Goal: Task Accomplishment & Management: Manage account settings

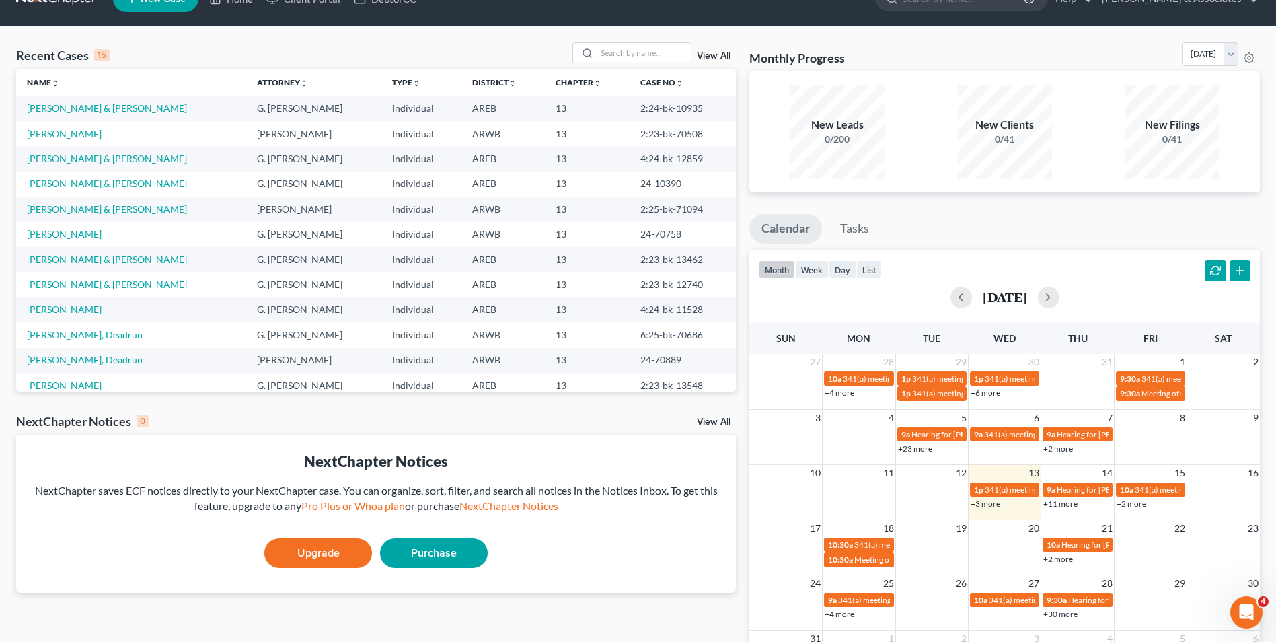
click at [870, 562] on span "Meeting of Creditors for [PERSON_NAME] and [PERSON_NAME]" at bounding box center [968, 559] width 229 height 10
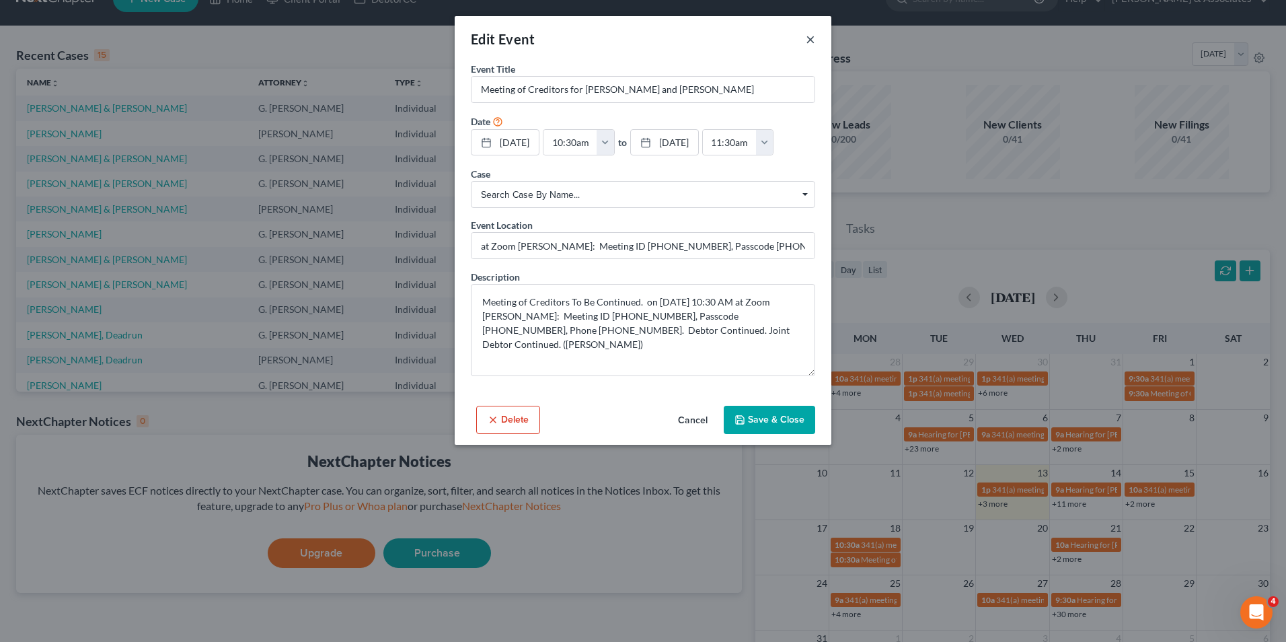
click at [811, 36] on button "×" at bounding box center [810, 39] width 9 height 16
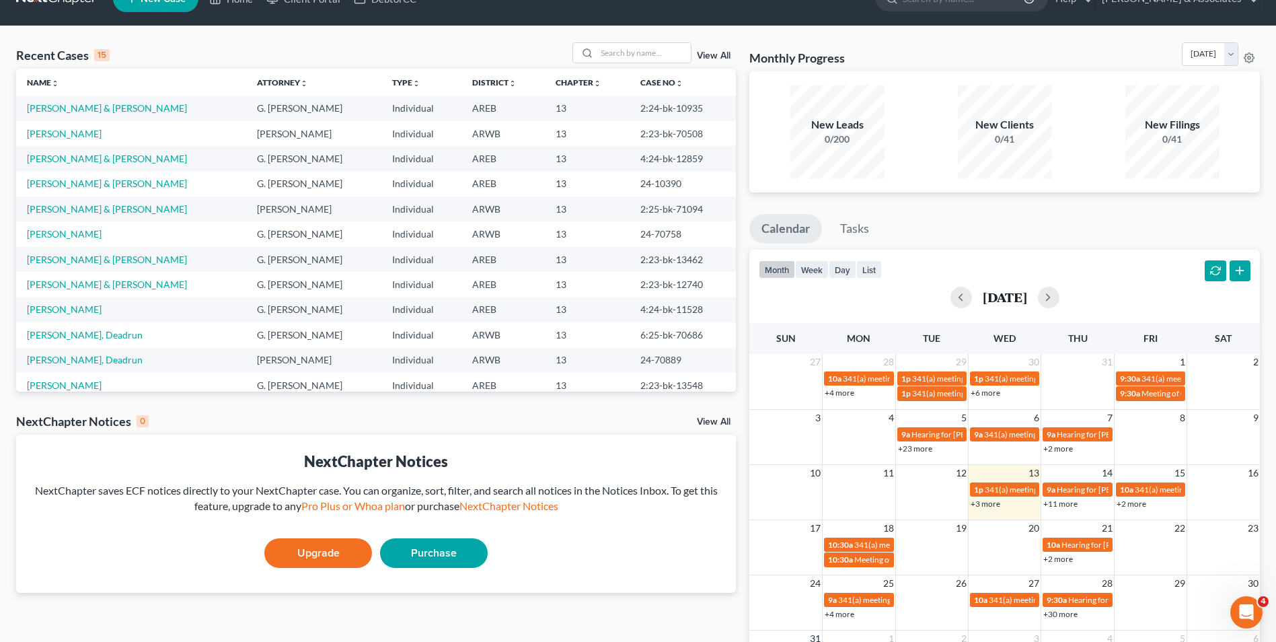
click at [842, 539] on span "10:30a" at bounding box center [840, 544] width 25 height 10
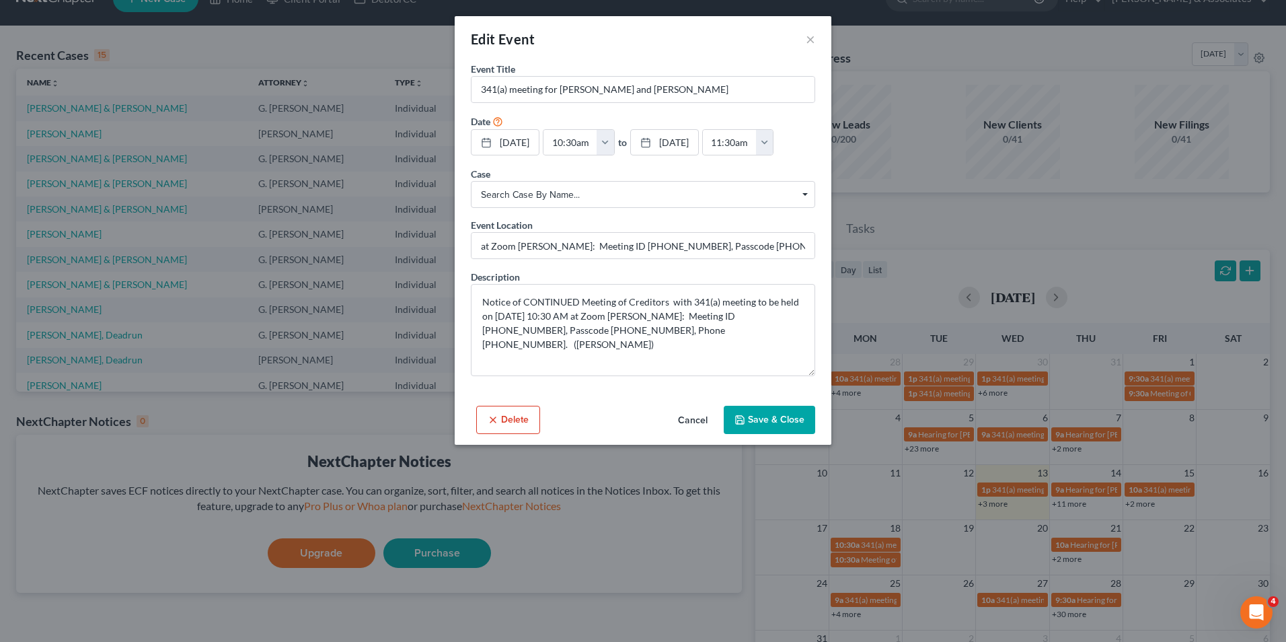
click at [816, 36] on div "Edit Event ×" at bounding box center [643, 39] width 377 height 46
click at [809, 36] on button "×" at bounding box center [810, 39] width 9 height 16
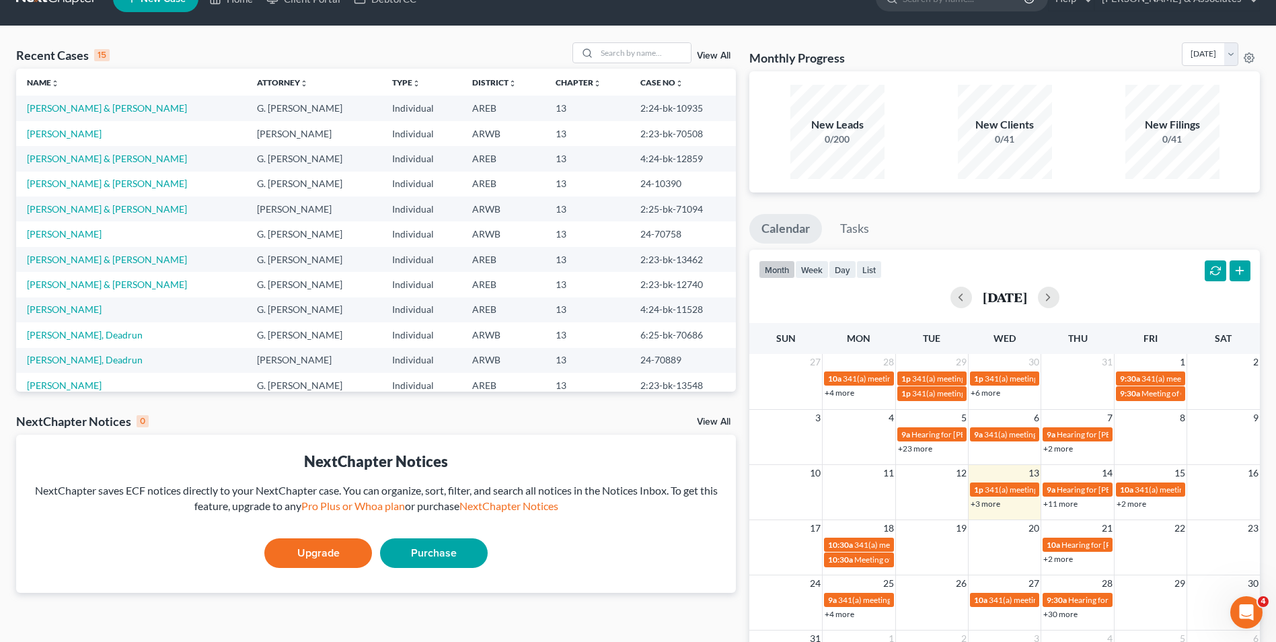
click at [1067, 614] on link "+30 more" at bounding box center [1060, 614] width 34 height 10
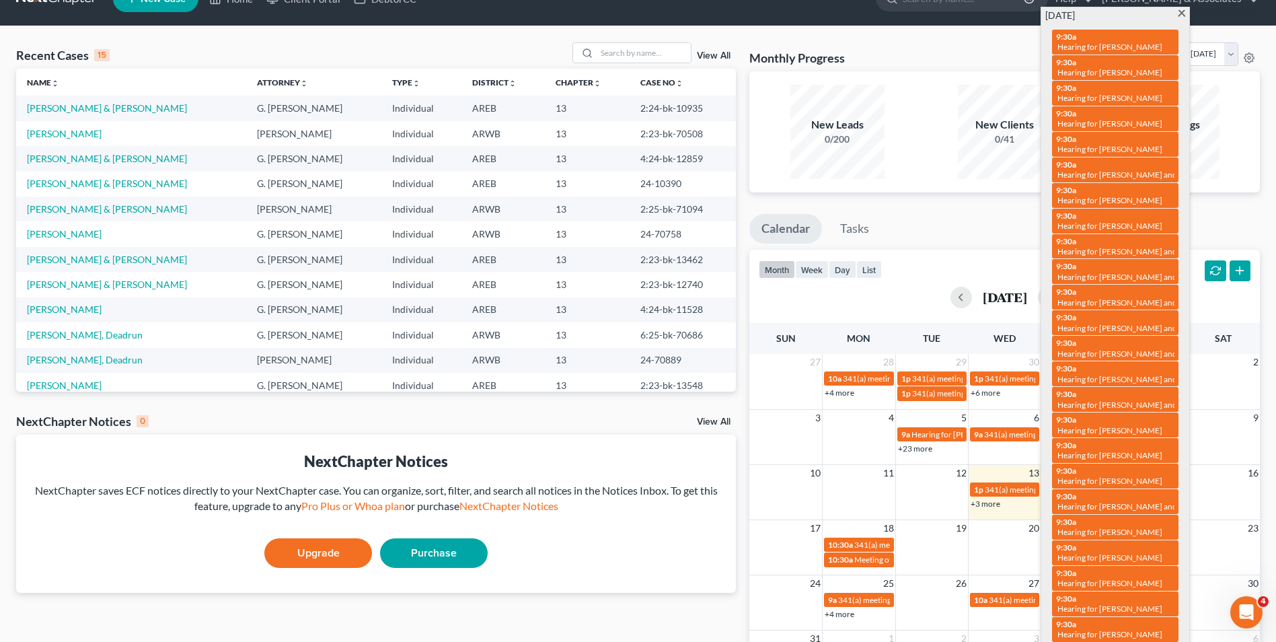
click at [904, 241] on ul "Calendar Tasks" at bounding box center [1004, 232] width 511 height 36
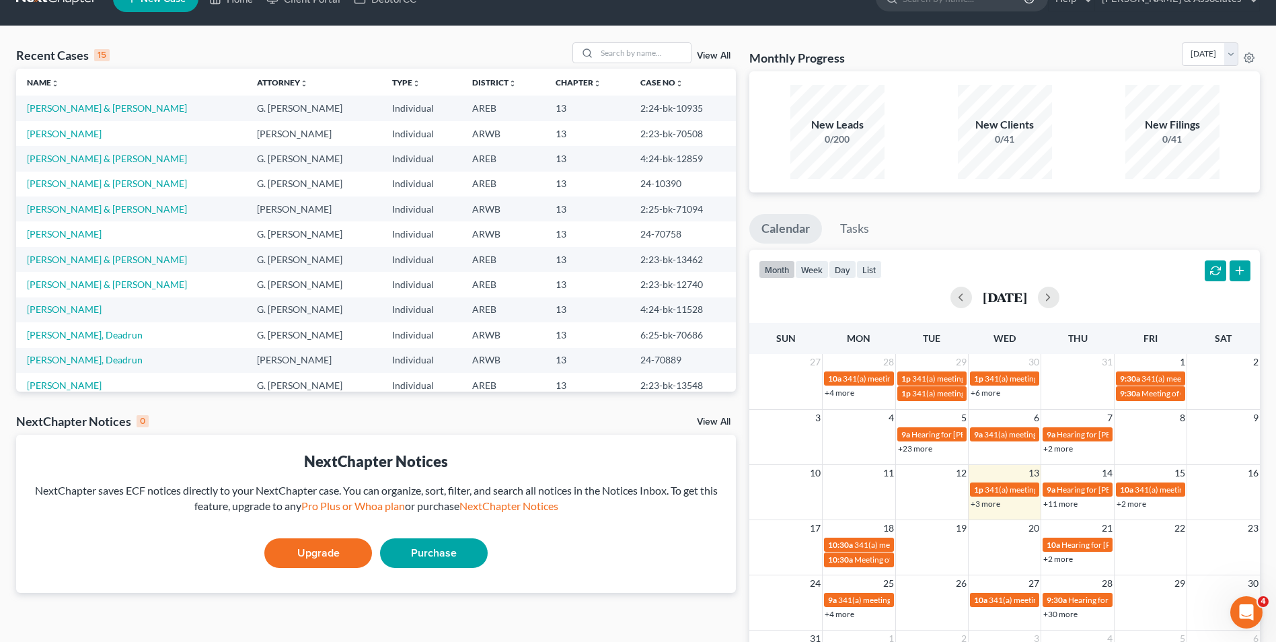
click at [991, 504] on link "+3 more" at bounding box center [986, 503] width 30 height 10
click at [1079, 322] on div "month week day list [DATE] [PERSON_NAME] Wed Thu Fri Sat 27 28 29 30 31 1 2 10a…" at bounding box center [1004, 468] width 511 height 437
click at [1053, 500] on link "+11 more" at bounding box center [1060, 503] width 34 height 10
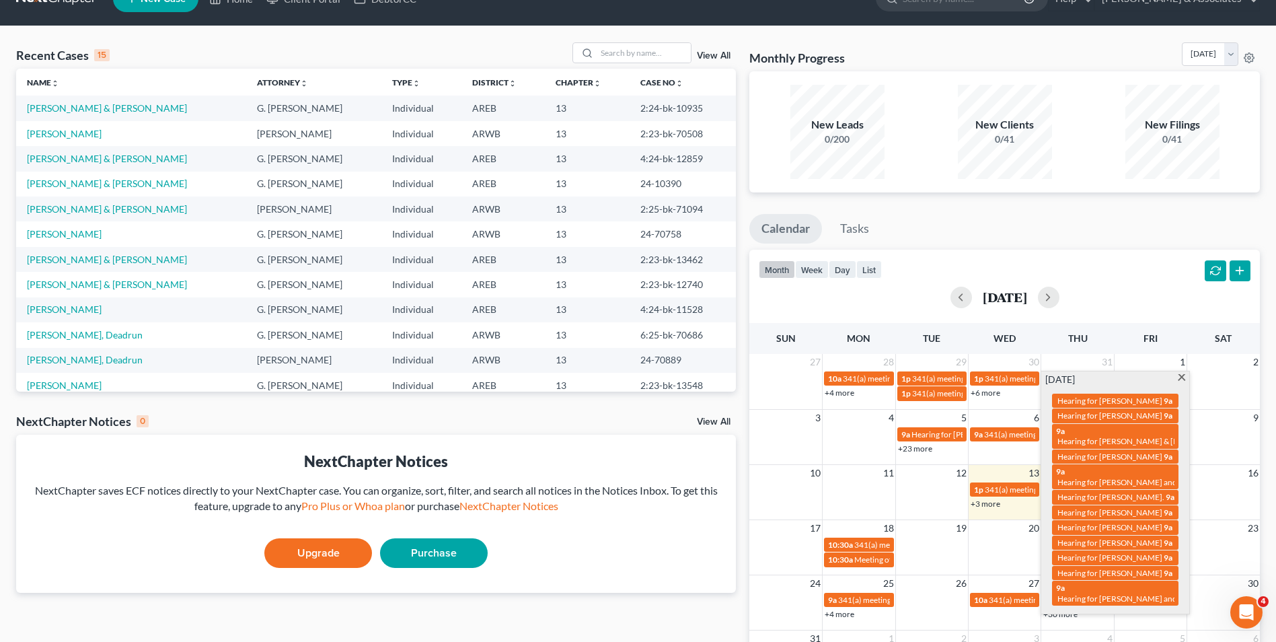
click at [1121, 307] on div "[DATE]" at bounding box center [1005, 298] width 492 height 22
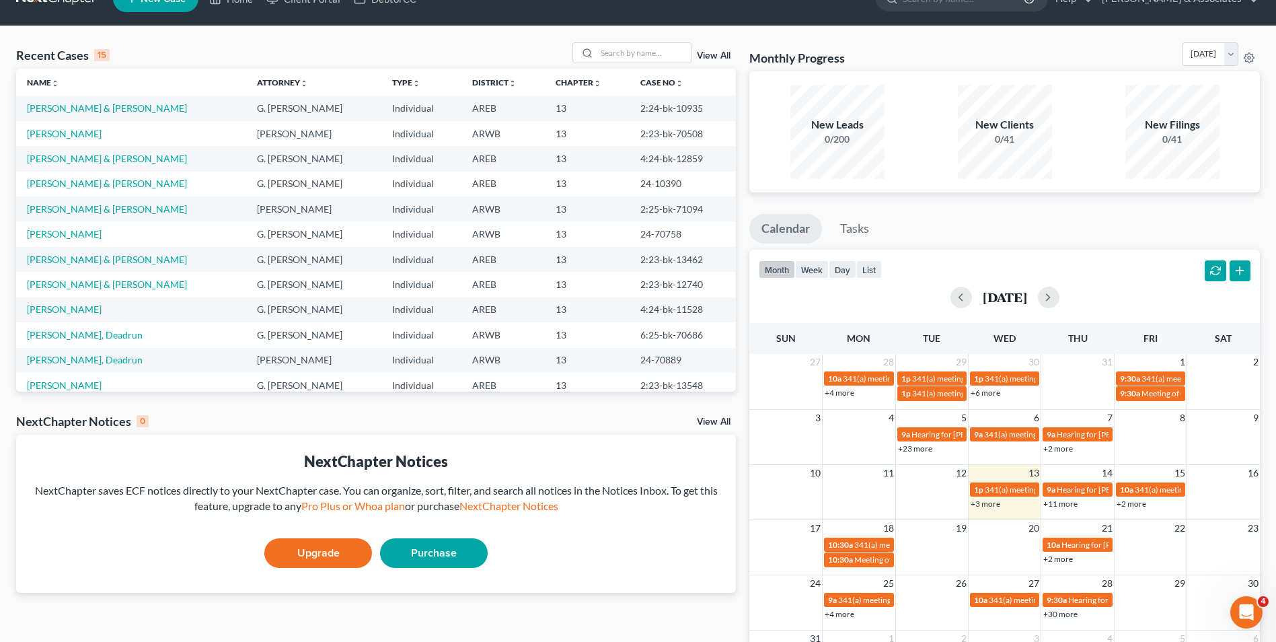
click at [1135, 507] on link "+2 more" at bounding box center [1132, 503] width 30 height 10
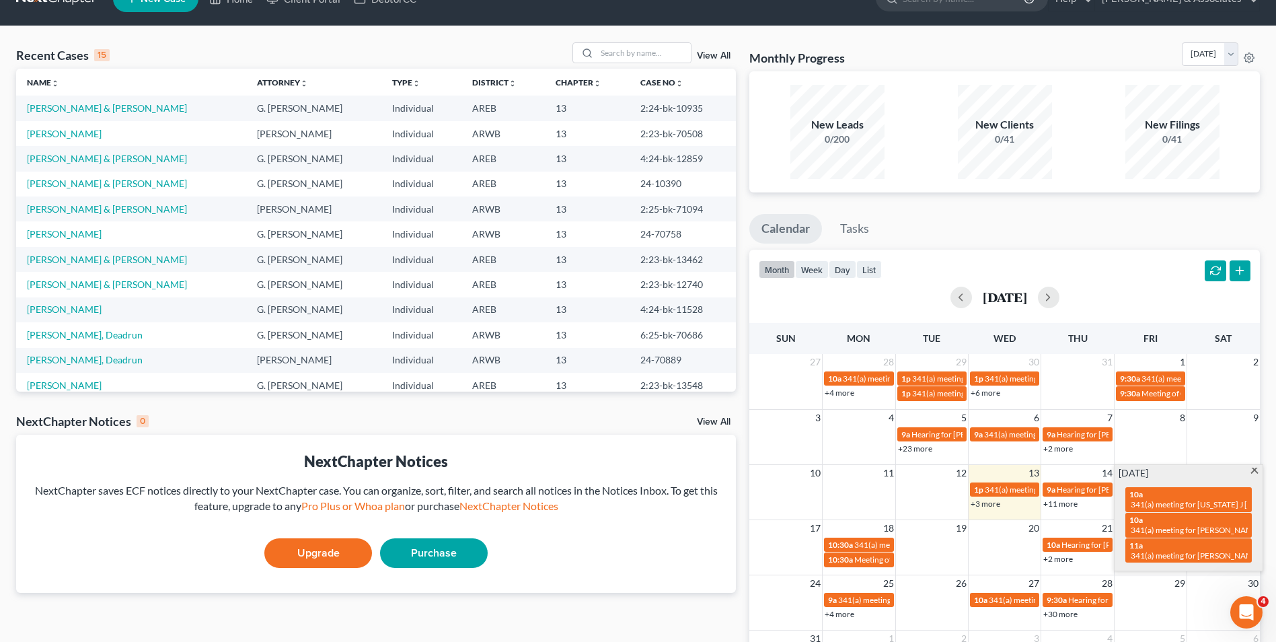
click at [1102, 215] on ul "Calendar Tasks" at bounding box center [1004, 232] width 511 height 36
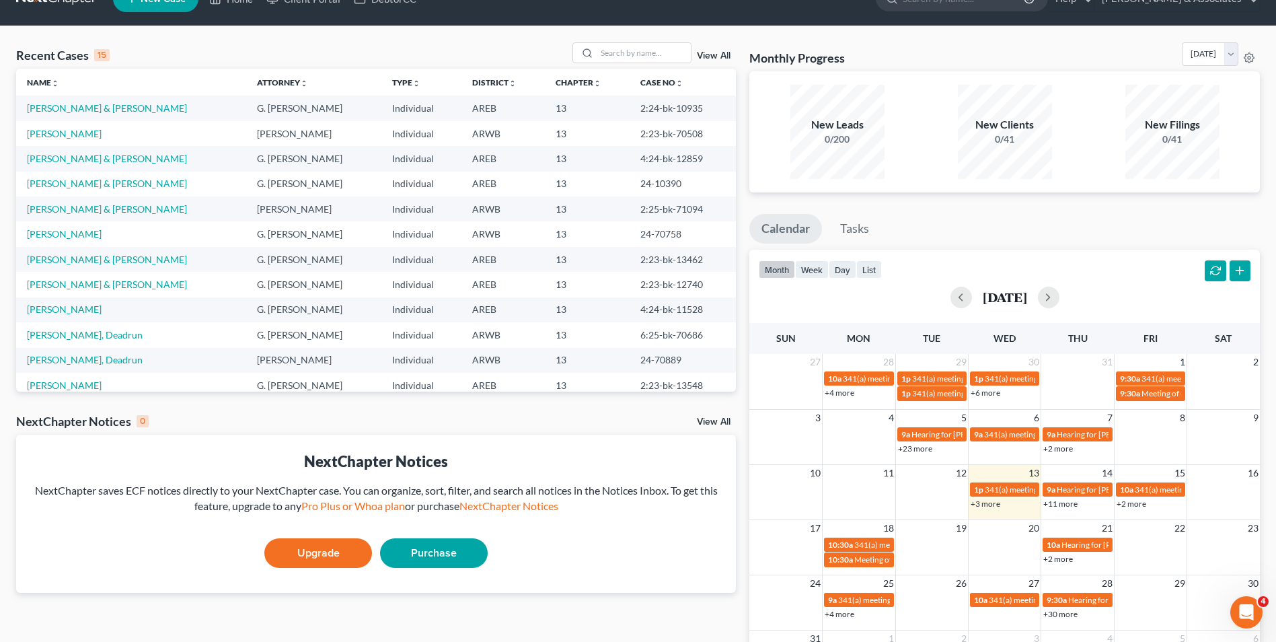
click at [1062, 505] on link "+11 more" at bounding box center [1060, 503] width 34 height 10
